Goal: Understand process/instructions

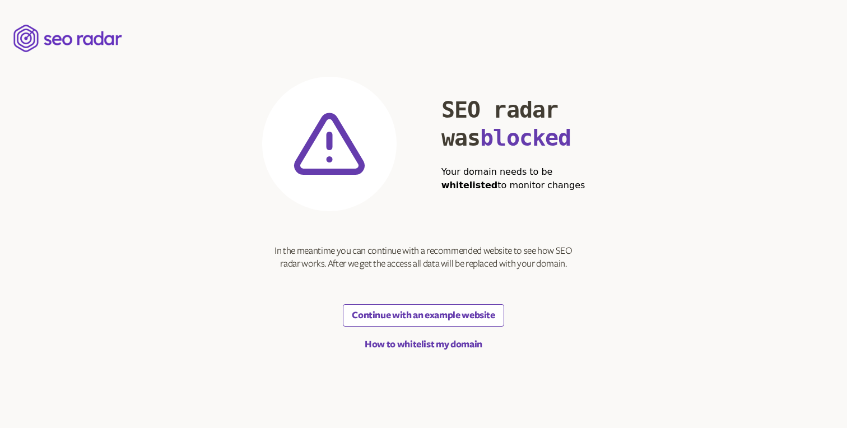
click at [456, 318] on button "Continue with an example website" at bounding box center [423, 315] width 161 height 22
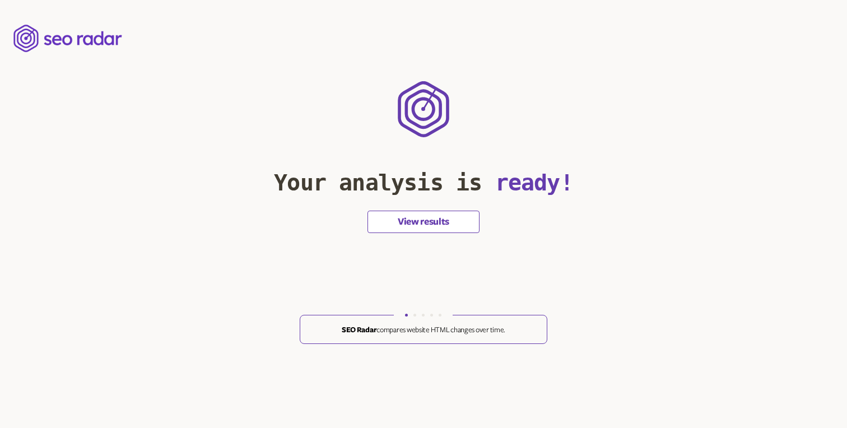
click at [439, 218] on button "View results" at bounding box center [424, 222] width 112 height 22
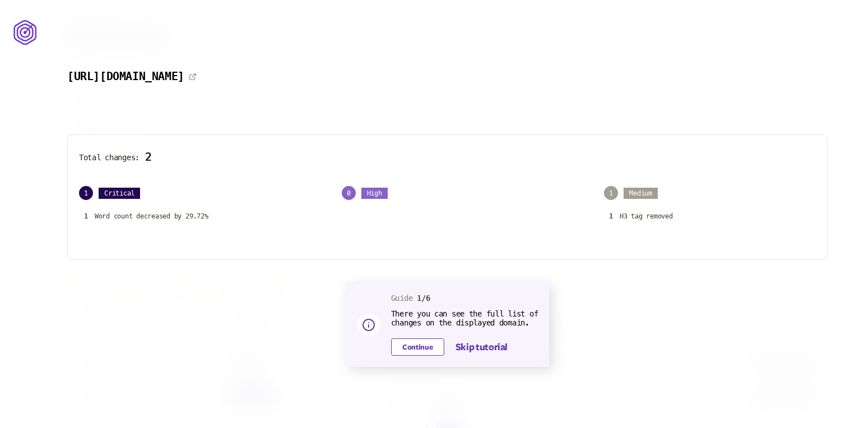
click at [423, 345] on button "Continue" at bounding box center [417, 346] width 53 height 17
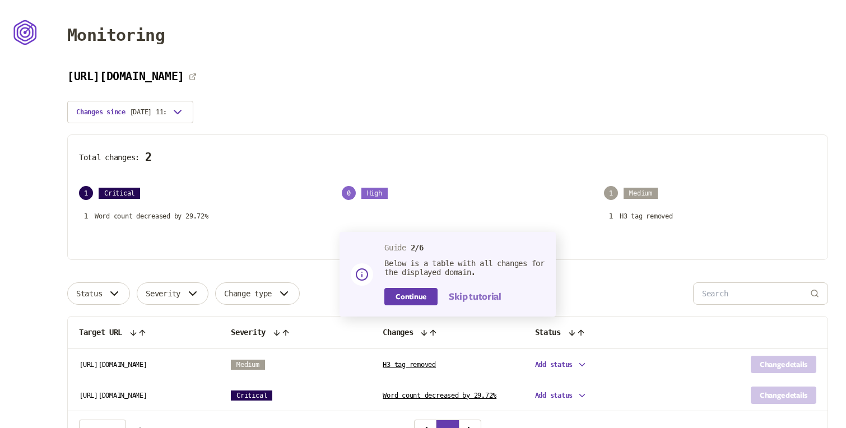
click at [482, 302] on button "Skip tutorial" at bounding box center [475, 296] width 52 height 13
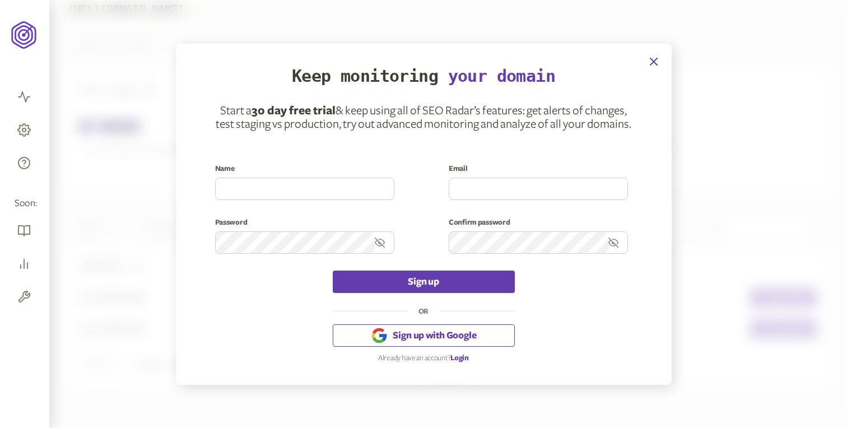
click at [653, 62] on icon "button" at bounding box center [653, 61] width 7 height 7
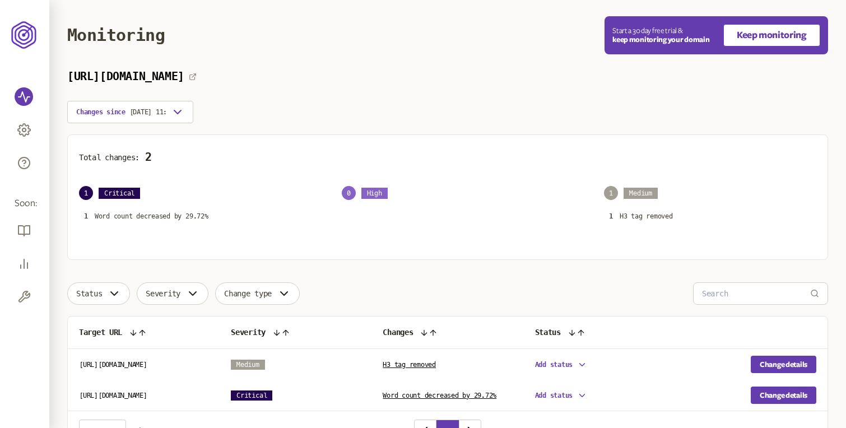
scroll to position [67, 0]
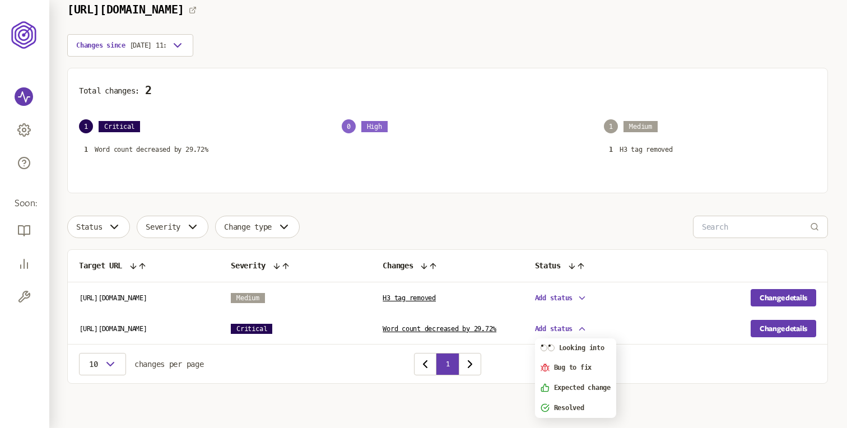
click at [580, 327] on icon "button" at bounding box center [582, 329] width 10 height 10
click at [581, 299] on table "Target URL Severity Changes Status [URL][DOMAIN_NAME] Medium H3 tag removed Add…" at bounding box center [448, 297] width 760 height 94
